Goal: Navigation & Orientation: Find specific page/section

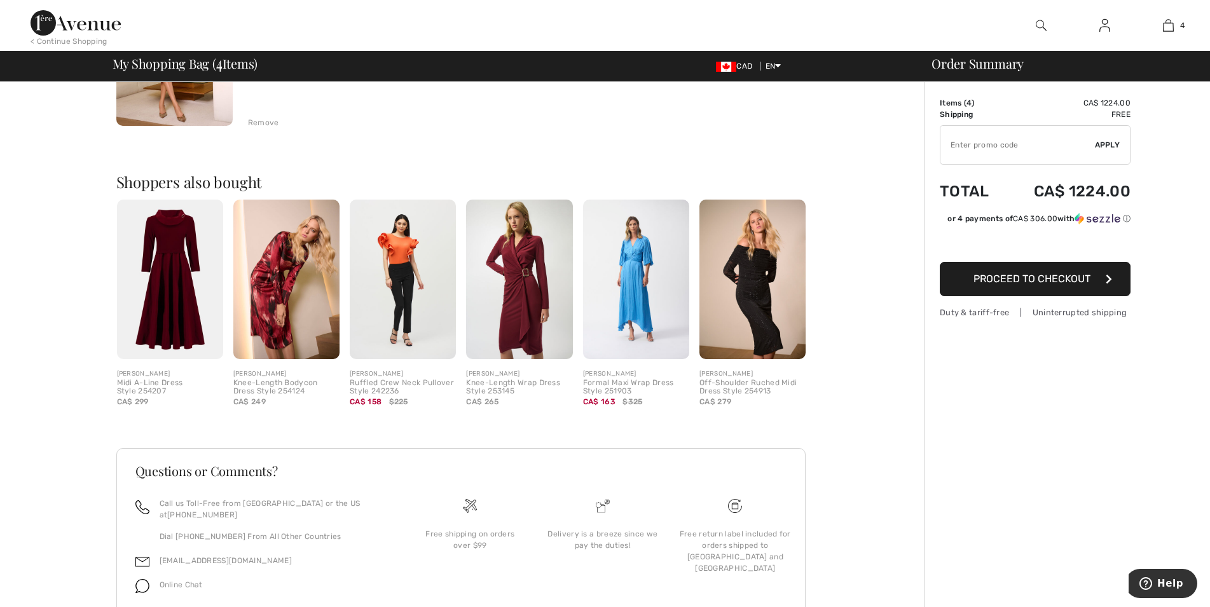
scroll to position [854, 0]
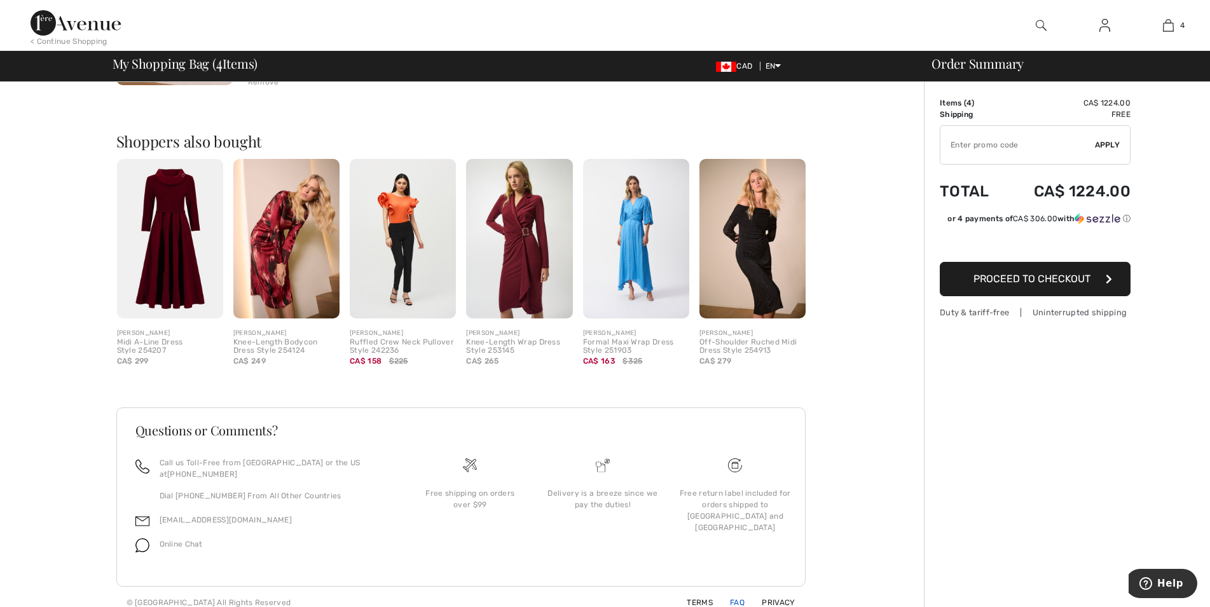
click at [742, 598] on link "FAQ" at bounding box center [730, 602] width 30 height 9
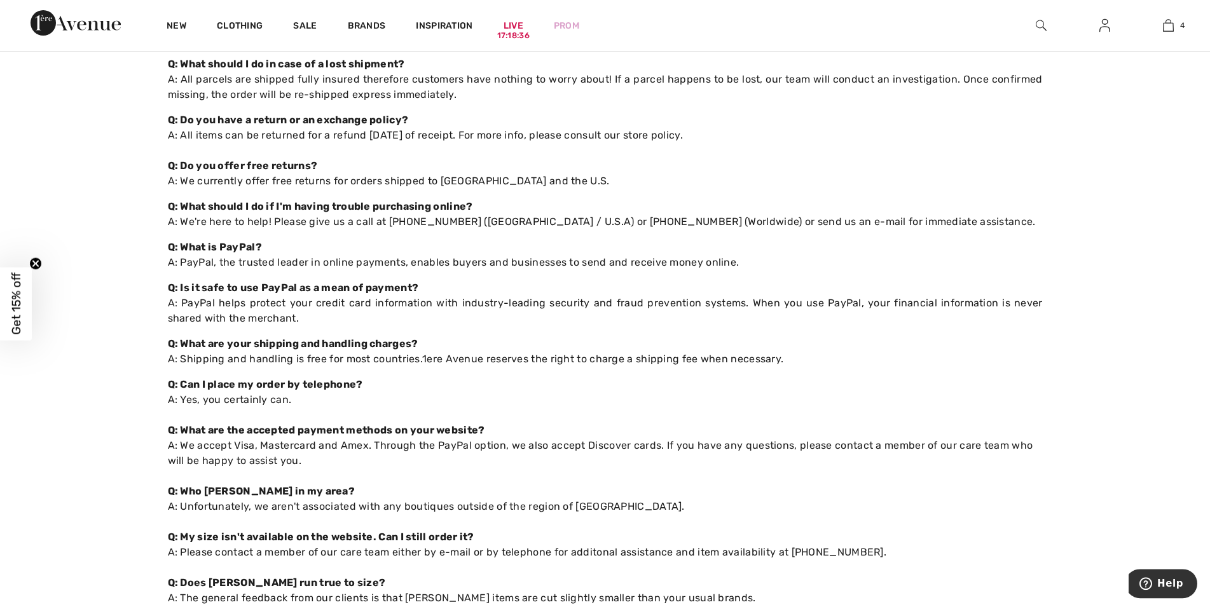
scroll to position [130, 0]
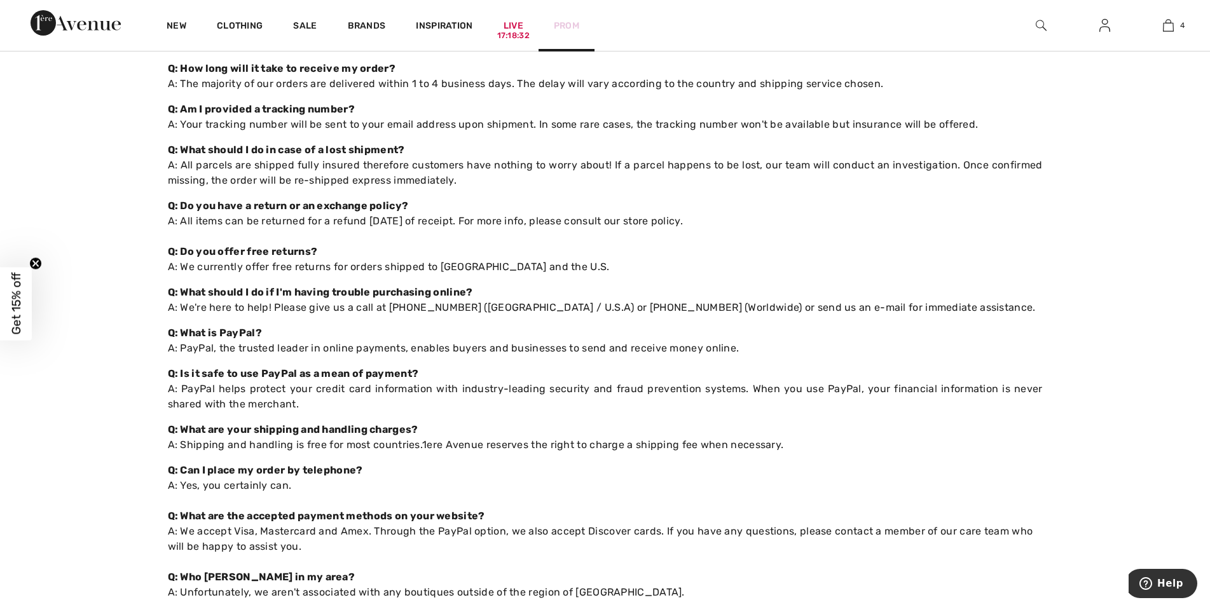
click at [569, 24] on link "Prom" at bounding box center [566, 25] width 25 height 13
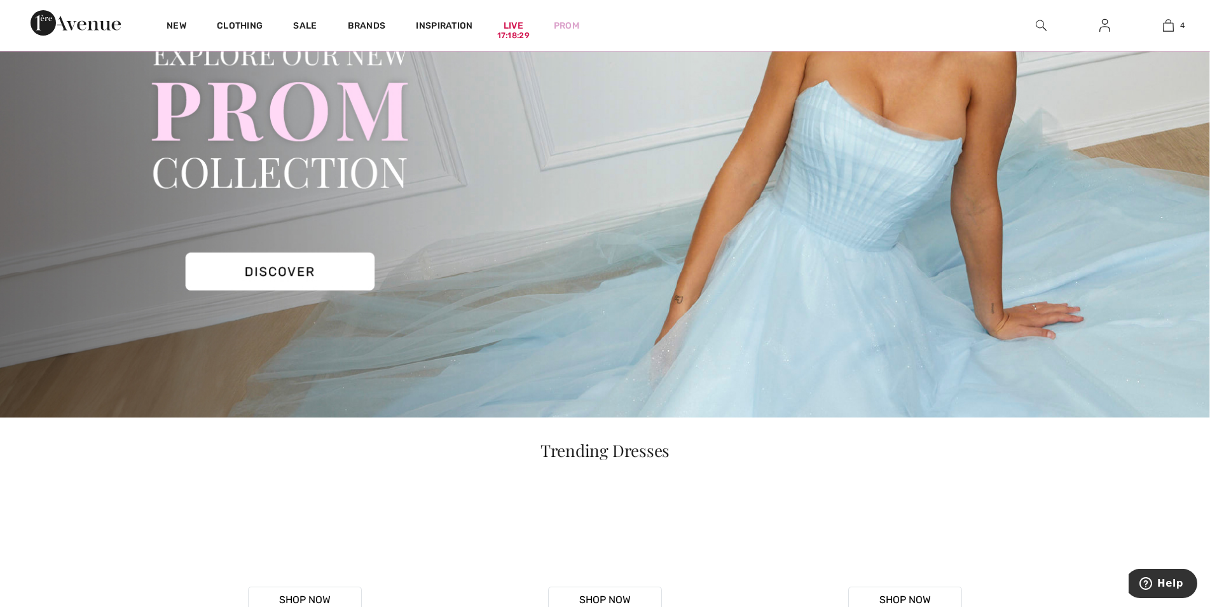
scroll to position [389, 0]
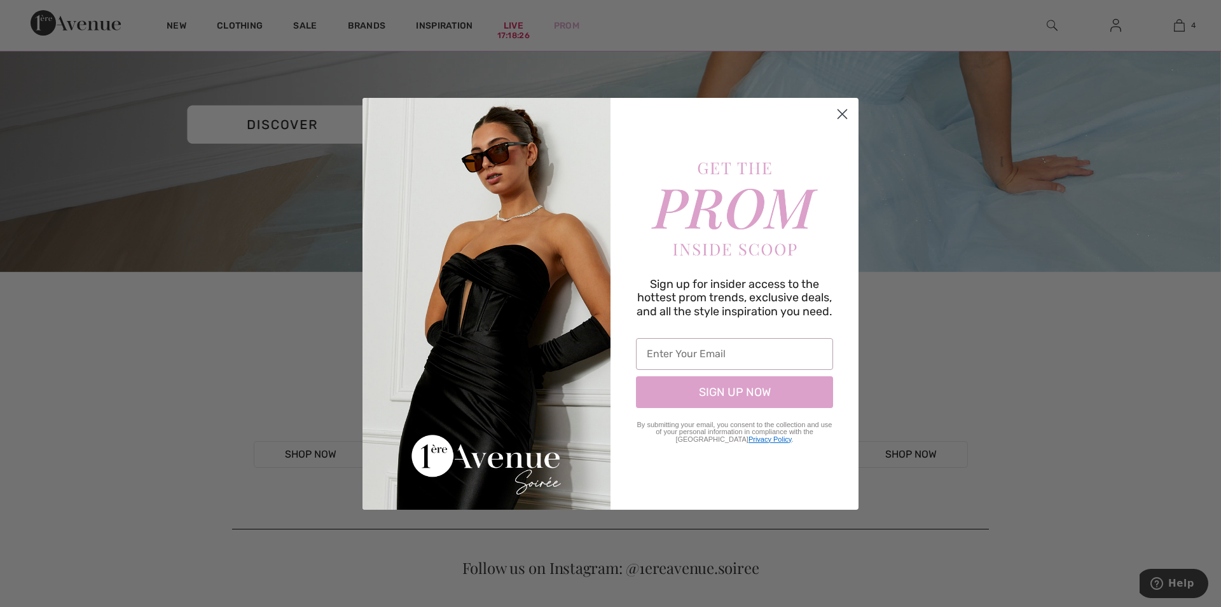
click at [844, 113] on icon "Close dialog" at bounding box center [842, 113] width 9 height 9
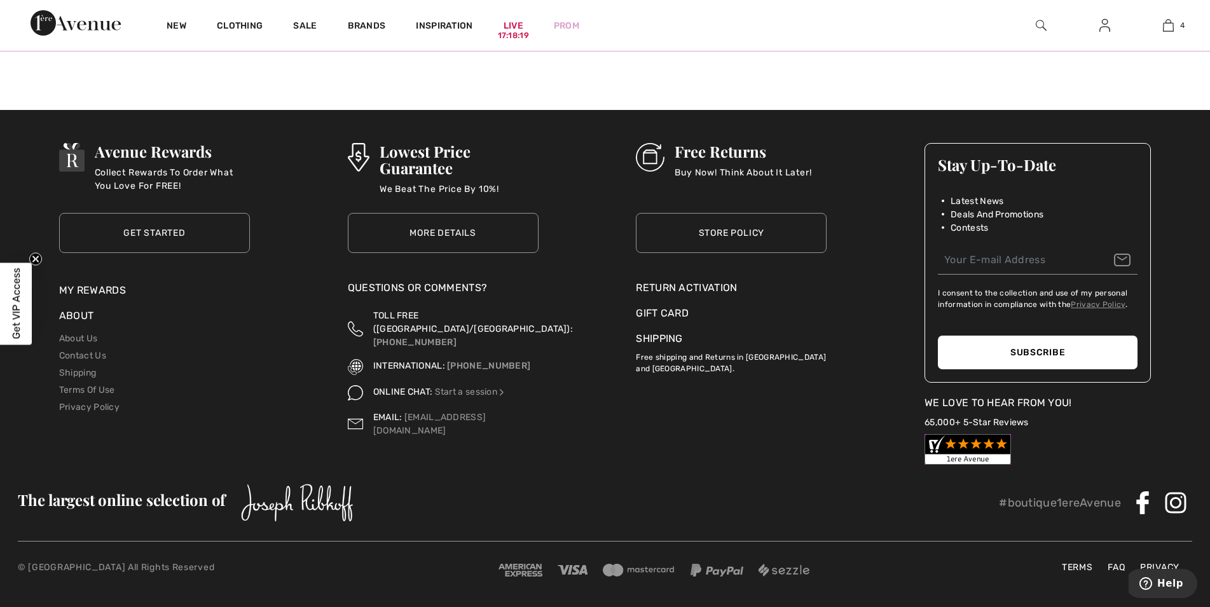
scroll to position [1701, 0]
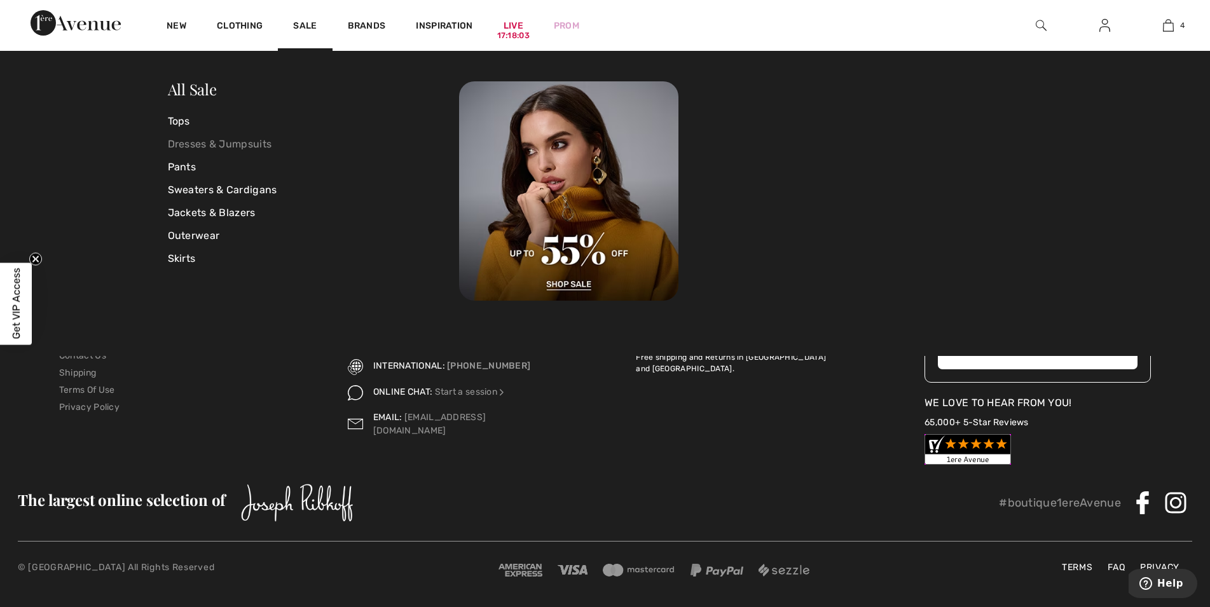
click at [206, 141] on link "Dresses & Jumpsuits" at bounding box center [314, 144] width 292 height 23
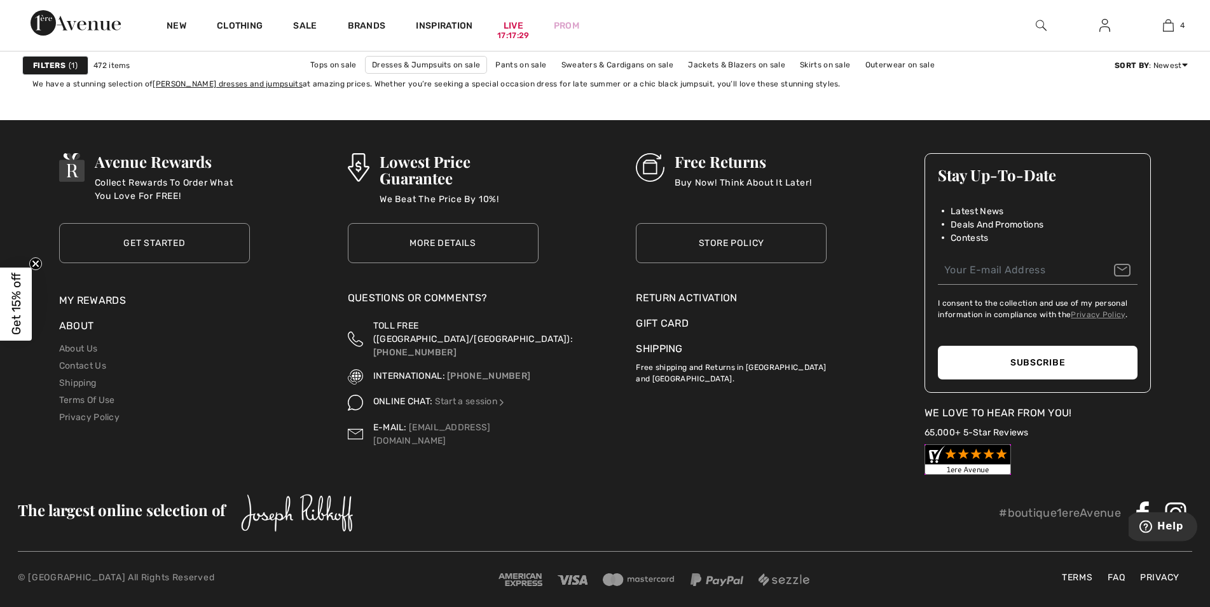
scroll to position [7579, 0]
